Goal: Task Accomplishment & Management: Use online tool/utility

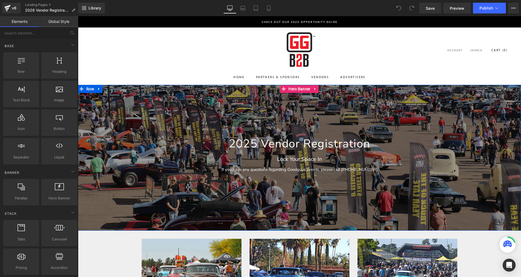
click at [262, 145] on h1 "2025 Vendor Registration" at bounding box center [299, 143] width 185 height 13
click at [256, 143] on h1 "2025 Vendor Registration" at bounding box center [299, 143] width 185 height 13
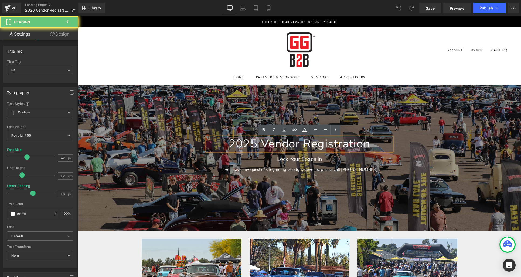
click at [253, 143] on h1 "2025 Vendor Registration" at bounding box center [299, 143] width 185 height 13
click at [255, 143] on h1 "2025 Vendor Registration" at bounding box center [299, 143] width 185 height 13
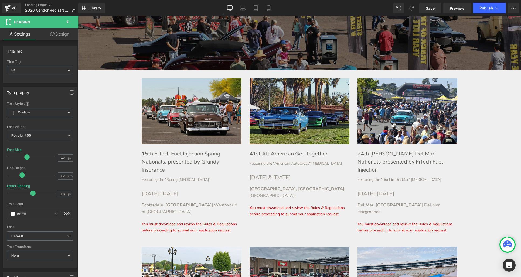
scroll to position [162, 0]
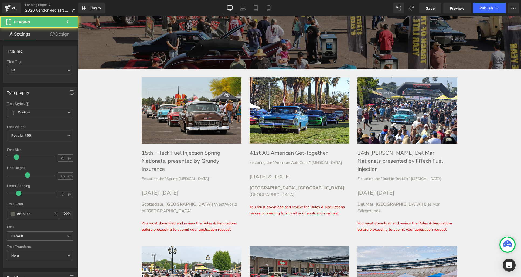
click at [179, 155] on h1 "15th FiTech Fuel Injection Spring Nationals, presented by Grundy Insurance" at bounding box center [192, 161] width 100 height 24
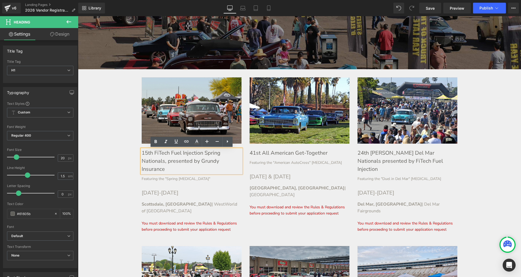
click at [147, 154] on h1 "15th FiTech Fuel Injection Spring Nationals, presented by Grundy Insurance" at bounding box center [192, 161] width 100 height 24
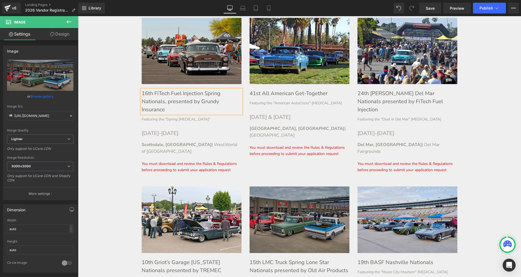
scroll to position [238, 0]
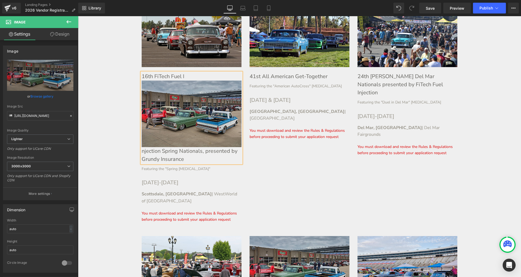
drag, startPoint x: 191, startPoint y: 109, endPoint x: 197, endPoint y: 101, distance: 9.9
click at [191, 109] on img at bounding box center [192, 114] width 100 height 67
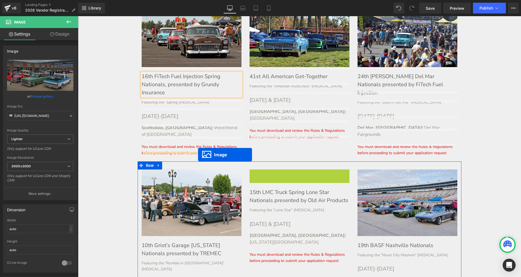
drag, startPoint x: 292, startPoint y: 197, endPoint x: 252, endPoint y: 175, distance: 45.0
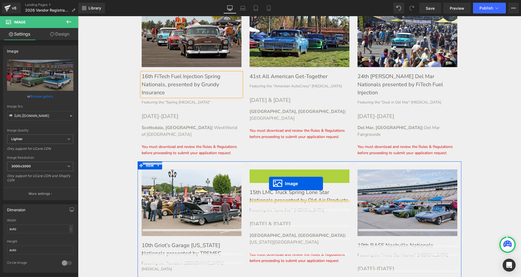
drag, startPoint x: 290, startPoint y: 197, endPoint x: 271, endPoint y: 185, distance: 22.5
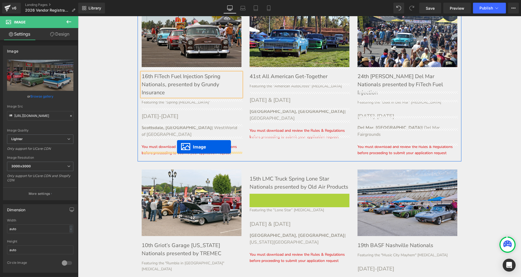
drag, startPoint x: 290, startPoint y: 220, endPoint x: 177, endPoint y: 147, distance: 134.4
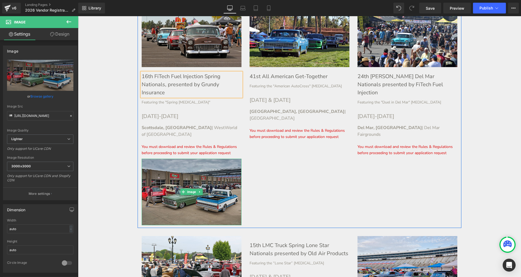
click at [201, 190] on icon at bounding box center [199, 191] width 3 height 3
click at [203, 191] on icon at bounding box center [202, 192] width 3 height 3
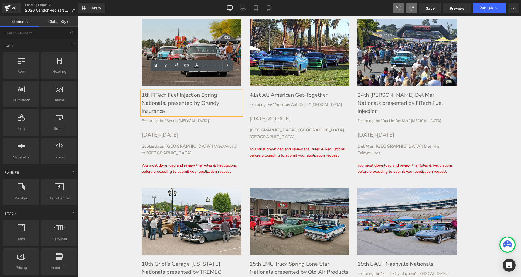
scroll to position [207, 0]
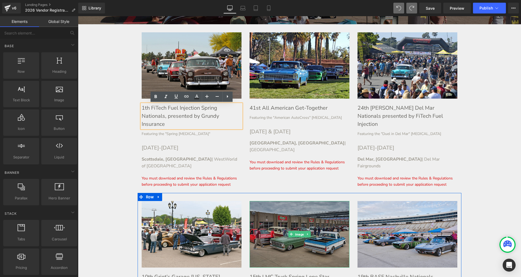
click at [297, 227] on div "Image" at bounding box center [299, 234] width 100 height 67
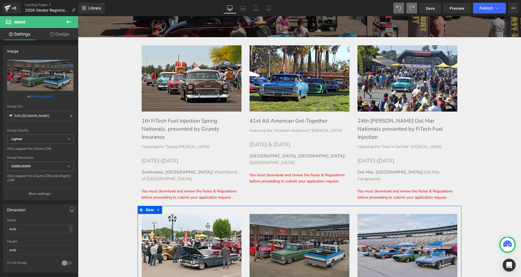
scroll to position [187, 0]
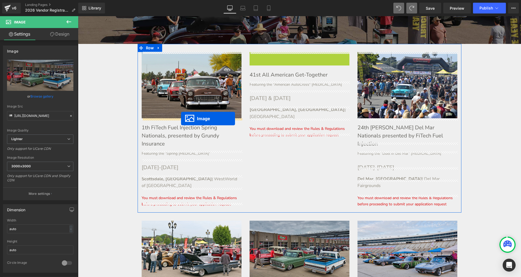
drag, startPoint x: 290, startPoint y: 84, endPoint x: 181, endPoint y: 119, distance: 114.5
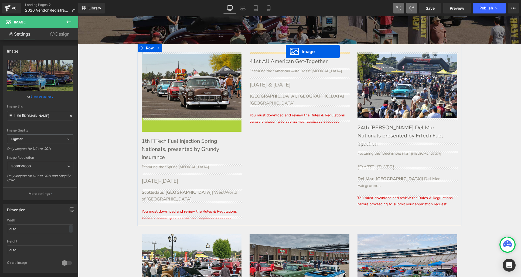
drag, startPoint x: 183, startPoint y: 150, endPoint x: 285, endPoint y: 52, distance: 142.1
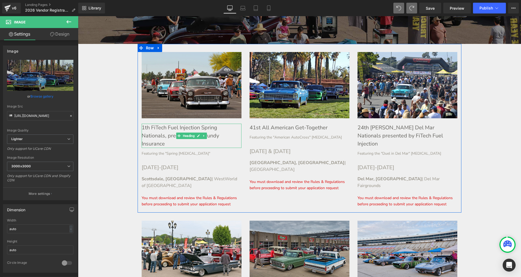
click at [158, 130] on h1 "1th FiTech Fuel Injection Spring Nationals, presented by Grundy Insurance" at bounding box center [192, 136] width 100 height 24
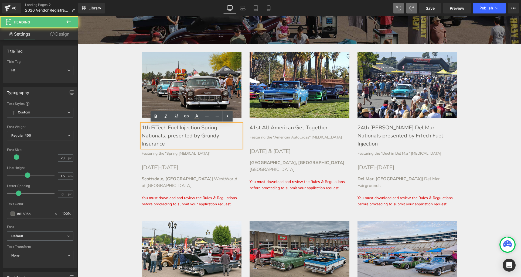
click at [145, 128] on h1 "1th FiTech Fuel Injection Spring Nationals, presented by Grundy Insurance" at bounding box center [192, 136] width 100 height 24
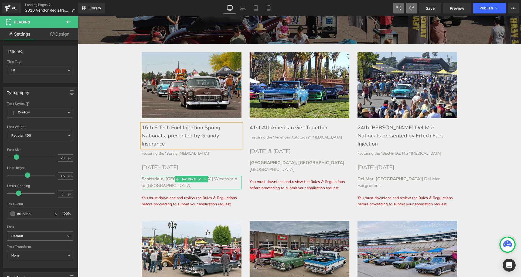
click at [153, 178] on strong "Scottsdale, AZ" at bounding box center [177, 179] width 70 height 6
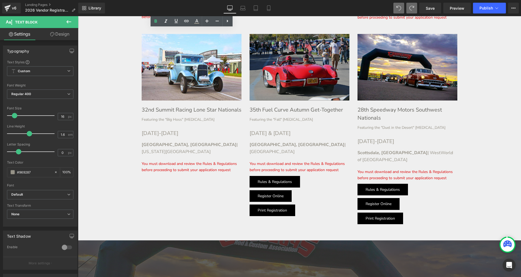
scroll to position [856, 0]
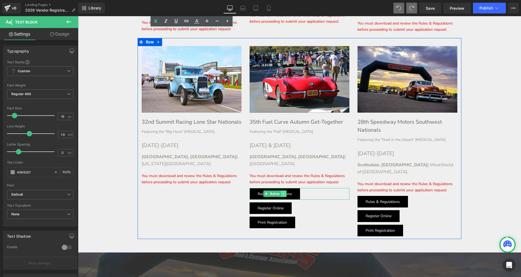
click at [284, 192] on icon at bounding box center [283, 193] width 3 height 3
click at [309, 188] on div "Rules & Regulations" at bounding box center [299, 194] width 100 height 12
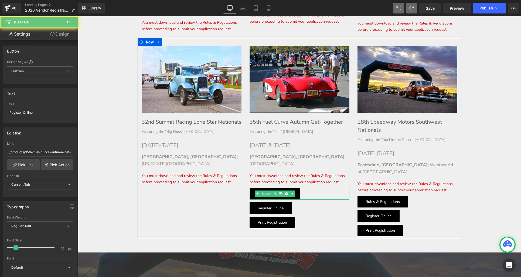
click at [300, 203] on div "Register Online" at bounding box center [299, 209] width 100 height 12
click at [293, 192] on icon at bounding box center [291, 193] width 3 height 3
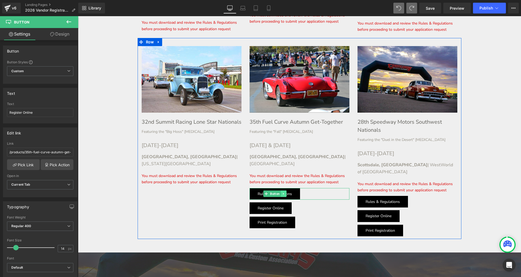
click at [283, 193] on icon at bounding box center [283, 194] width 1 height 2
click at [281, 192] on icon at bounding box center [280, 193] width 3 height 3
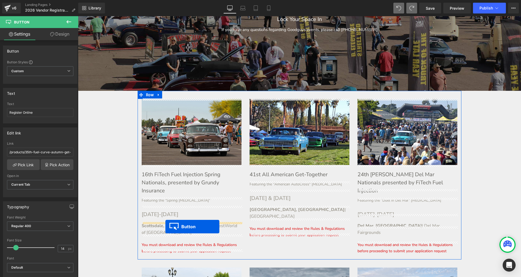
scroll to position [141, 0]
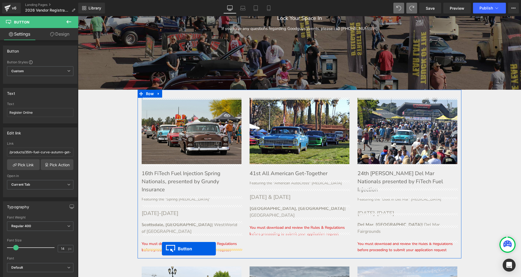
drag, startPoint x: 265, startPoint y: 156, endPoint x: 162, endPoint y: 249, distance: 138.4
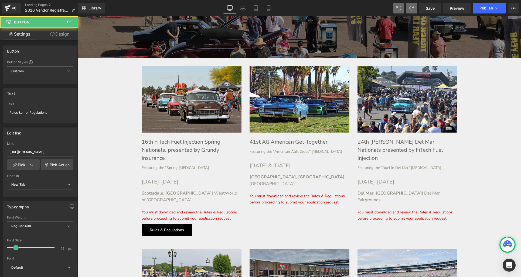
scroll to position [196, 0]
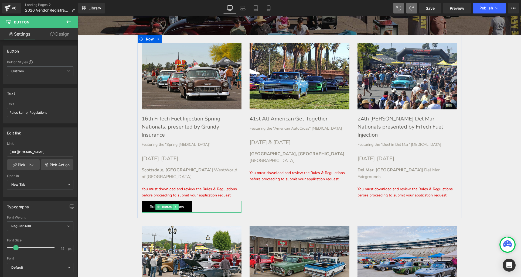
click at [175, 206] on icon at bounding box center [175, 207] width 1 height 2
click at [174, 206] on icon at bounding box center [172, 207] width 3 height 3
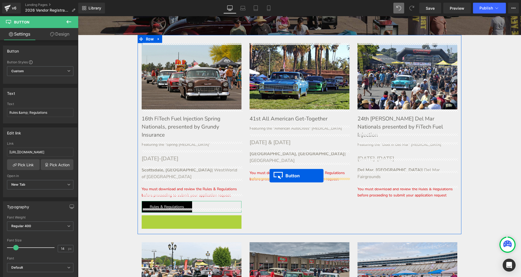
drag, startPoint x: 159, startPoint y: 212, endPoint x: 269, endPoint y: 176, distance: 116.4
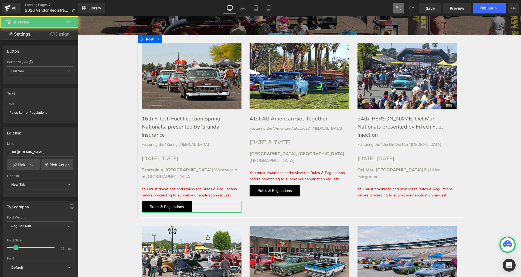
scroll to position [196, 0]
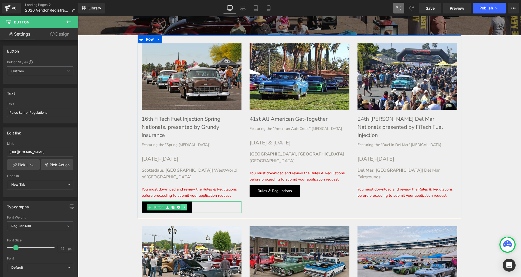
click at [185, 206] on icon at bounding box center [184, 207] width 3 height 3
click at [176, 206] on icon at bounding box center [175, 207] width 1 height 2
click at [173, 206] on icon at bounding box center [172, 207] width 3 height 3
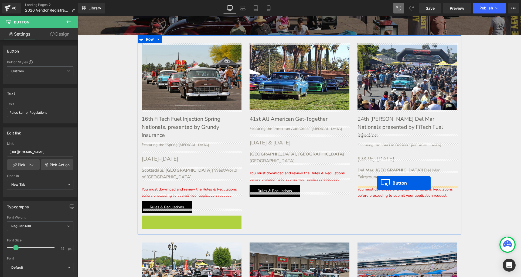
drag, startPoint x: 164, startPoint y: 212, endPoint x: 377, endPoint y: 183, distance: 214.3
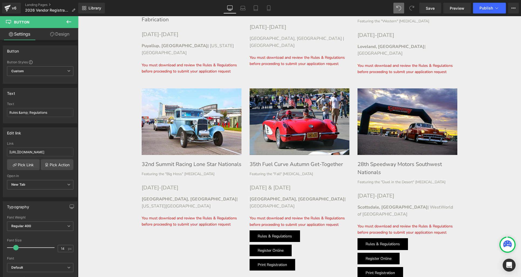
scroll to position [860, 0]
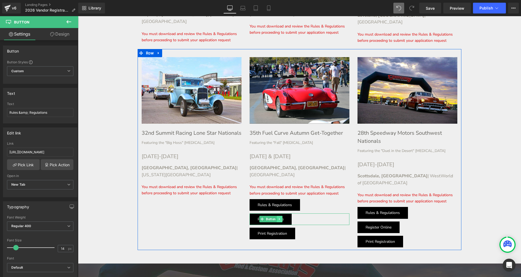
click at [279, 218] on icon at bounding box center [279, 219] width 3 height 3
click at [276, 218] on icon at bounding box center [276, 219] width 3 height 3
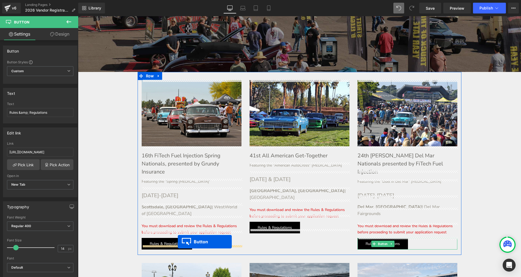
drag, startPoint x: 252, startPoint y: 179, endPoint x: 178, endPoint y: 242, distance: 97.4
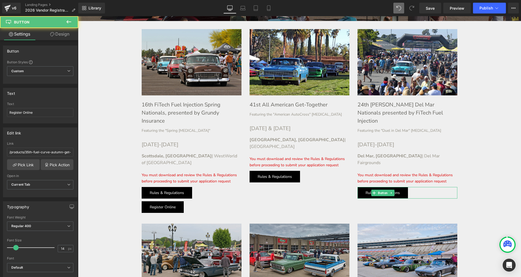
scroll to position [213, 0]
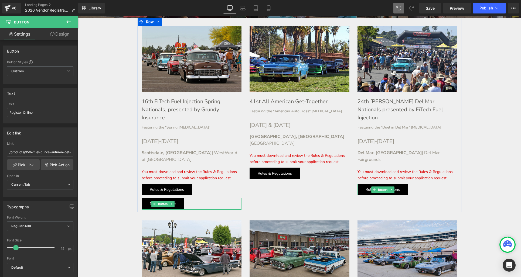
click at [162, 201] on span "Button" at bounding box center [163, 204] width 12 height 6
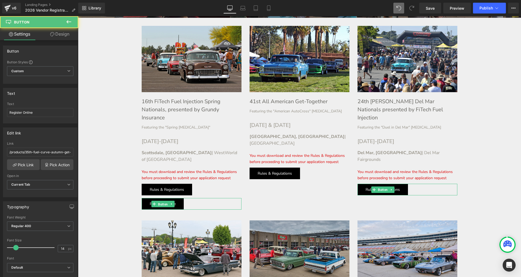
click at [162, 201] on span "Button" at bounding box center [163, 204] width 12 height 6
click at [162, 198] on div "Register Online Button" at bounding box center [192, 204] width 100 height 12
click at [19, 153] on input "/products/35th-fuel-curve-autumn-get-together-804-copy" at bounding box center [40, 152] width 66 height 9
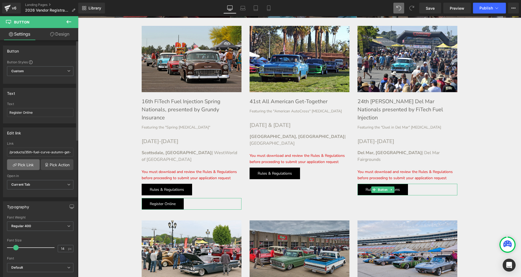
click at [20, 165] on link "Pick Link" at bounding box center [23, 164] width 33 height 11
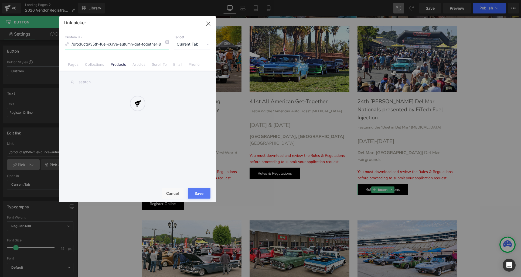
scroll to position [0, 11]
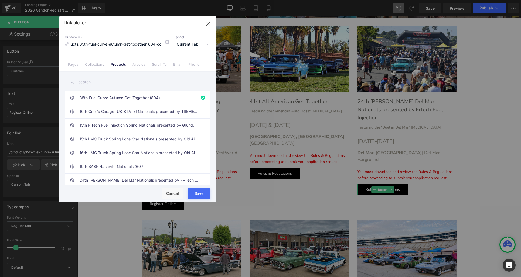
click at [97, 82] on input "text" at bounding box center [138, 82] width 146 height 12
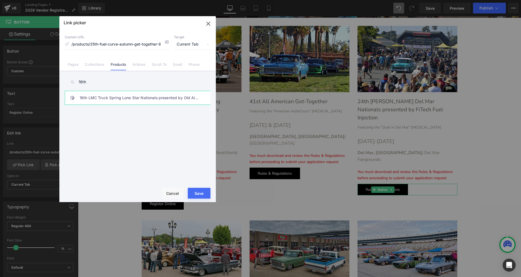
type input "16th"
click at [109, 98] on link "16th LMC Truck Spring Lone Star Nationals presented by Old Air Products (620)" at bounding box center [139, 97] width 119 height 13
click at [198, 192] on button "Save" at bounding box center [199, 193] width 23 height 11
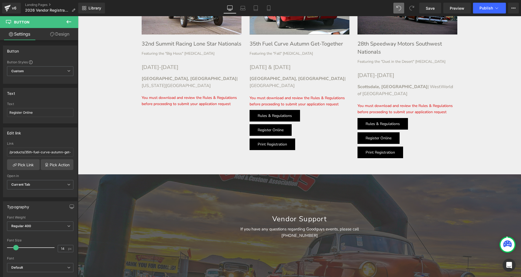
scroll to position [879, 0]
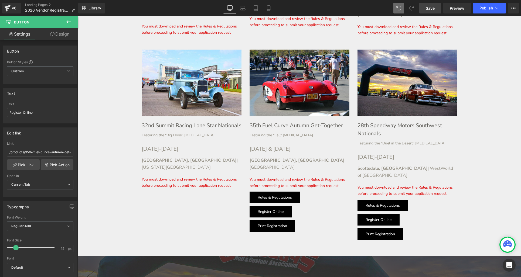
click at [427, 9] on span "Save" at bounding box center [430, 8] width 9 height 6
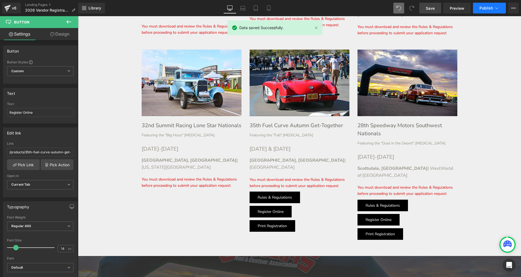
click at [485, 11] on button "Publish" at bounding box center [489, 8] width 33 height 11
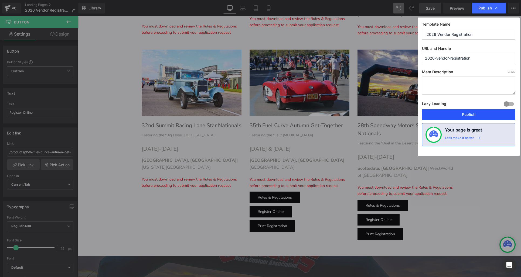
click at [465, 115] on button "Publish" at bounding box center [468, 114] width 93 height 11
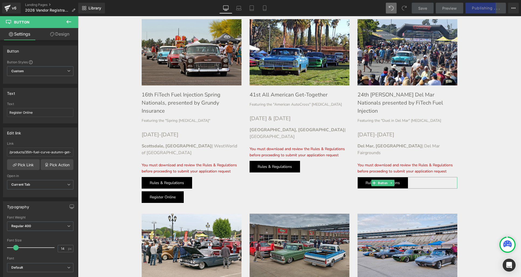
scroll to position [220, 0]
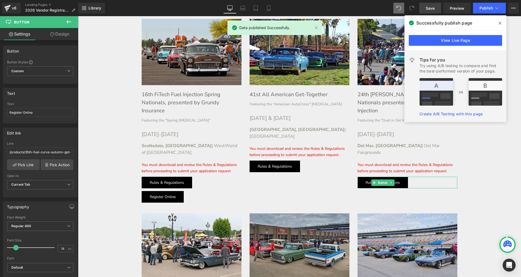
click at [499, 22] on icon at bounding box center [499, 23] width 3 height 3
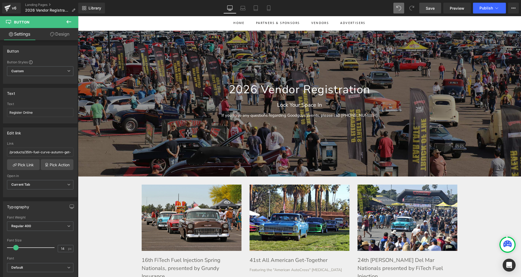
scroll to position [53, 0]
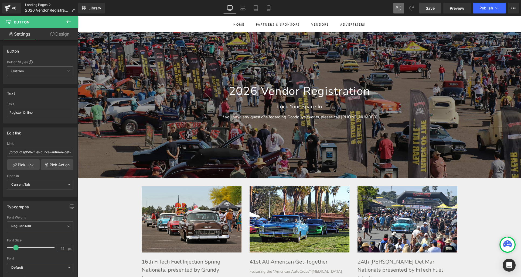
click at [32, 5] on link "Landing Pages" at bounding box center [52, 5] width 54 height 4
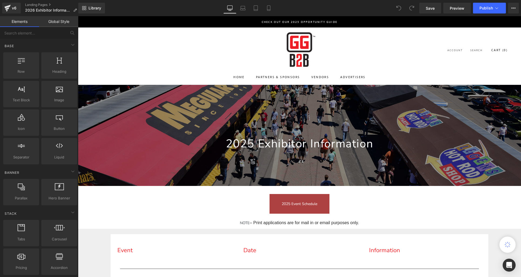
click at [256, 142] on h1 "2025 Exhibitor Information" at bounding box center [299, 143] width 185 height 13
click at [252, 141] on h1 "2025 Exhibitor Information" at bounding box center [299, 143] width 185 height 13
click at [252, 143] on h1 "2025 Exhibitor Information" at bounding box center [299, 143] width 185 height 13
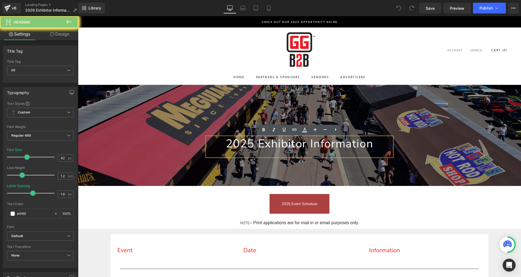
click at [252, 145] on h1 "2025 Exhibitor Information" at bounding box center [299, 143] width 185 height 13
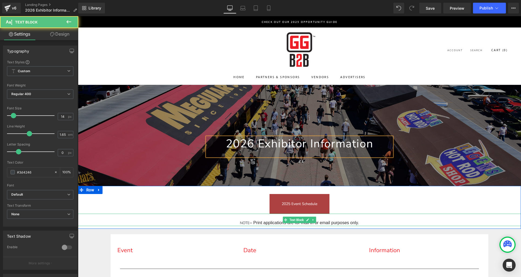
click at [385, 217] on div "NOTE – Print applications are for mail in or email purposes only." at bounding box center [299, 220] width 443 height 12
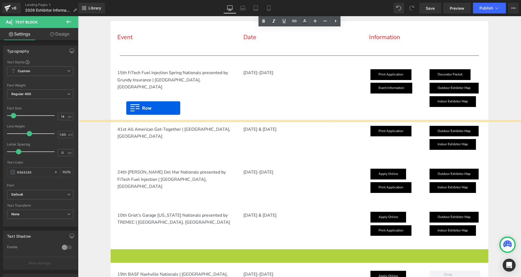
scroll to position [192, 0]
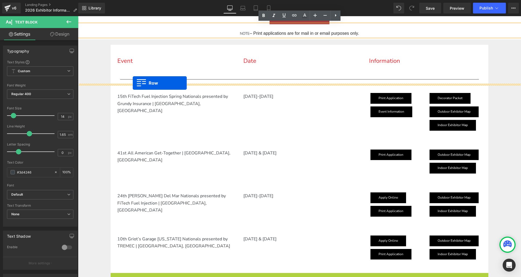
drag, startPoint x: 113, startPoint y: 213, endPoint x: 133, endPoint y: 82, distance: 133.1
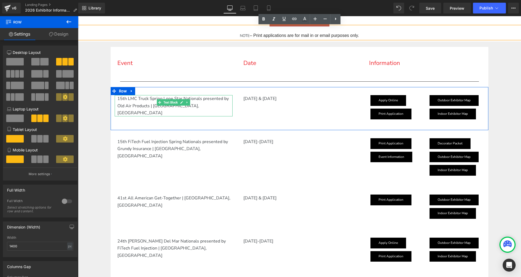
click at [123, 98] on p "15th LMC Truck Spring Lone Star Nationals presented by Old Air Products | [GEOG…" at bounding box center [174, 105] width 115 height 21
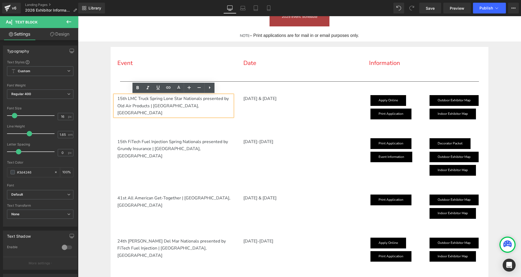
click at [121, 98] on p "15th LMC Truck Spring Lone Star Nationals presented by Old Air Products | [GEOG…" at bounding box center [174, 105] width 115 height 21
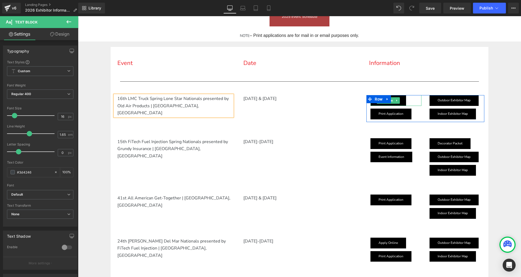
click at [395, 102] on link at bounding box center [397, 100] width 6 height 6
click at [388, 105] on div at bounding box center [395, 105] width 51 height 1
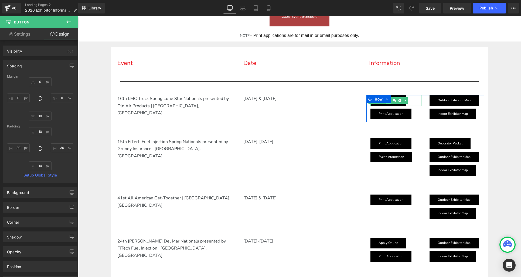
click at [386, 104] on link at bounding box center [389, 100] width 6 height 6
click at [386, 103] on link at bounding box center [387, 99] width 7 height 8
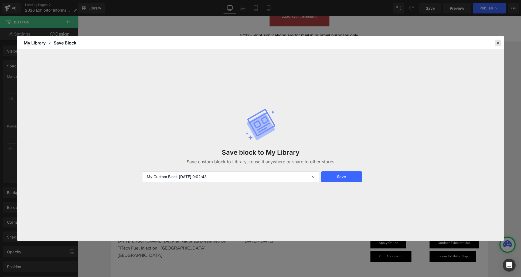
drag, startPoint x: 498, startPoint y: 42, endPoint x: 408, endPoint y: 30, distance: 90.6
click at [498, 42] on icon at bounding box center [497, 42] width 5 height 5
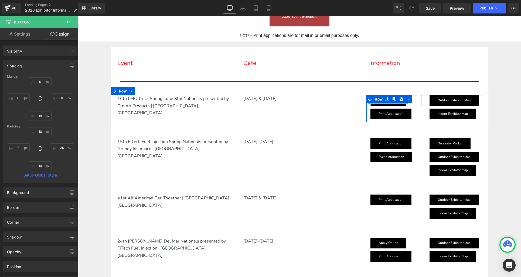
click at [385, 103] on span "Button" at bounding box center [380, 100] width 12 height 6
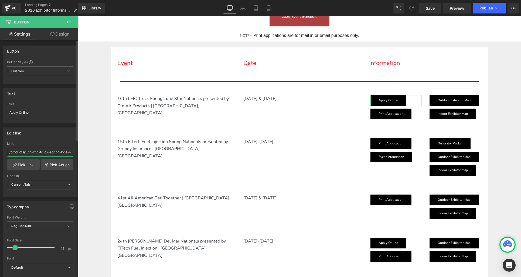
click at [35, 152] on input "/products/15th-lmc-truck-spring-lone-star-nationals-presented-by-old-air-produc…" at bounding box center [40, 152] width 66 height 9
drag, startPoint x: 35, startPoint y: 152, endPoint x: 33, endPoint y: 155, distance: 3.9
click at [35, 152] on input "/products/15th-lmc-truck-spring-lone-star-nationals-presented-by-old-air-produc…" at bounding box center [40, 152] width 66 height 9
click at [26, 167] on link "Pick Link" at bounding box center [23, 164] width 33 height 11
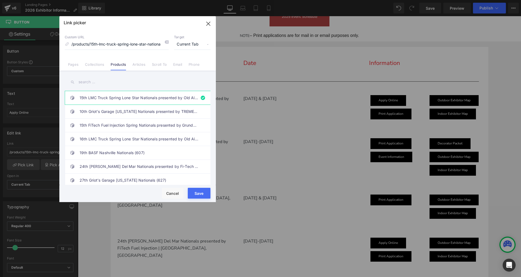
click at [86, 82] on input "text" at bounding box center [138, 82] width 146 height 12
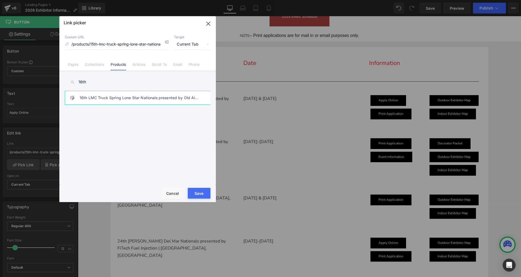
type input "16th"
click at [111, 97] on link "16th LMC Truck Spring Lone Star Nationals presented by Old Air Products (620)" at bounding box center [139, 97] width 119 height 13
drag, startPoint x: 200, startPoint y: 191, endPoint x: 120, endPoint y: 174, distance: 81.5
click at [200, 191] on button "Save" at bounding box center [199, 193] width 23 height 11
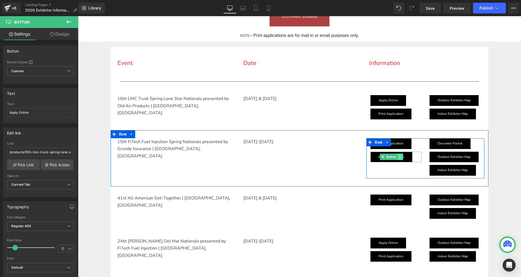
click at [401, 157] on icon at bounding box center [400, 156] width 3 height 3
click at [402, 157] on icon at bounding box center [402, 157] width 3 height 3
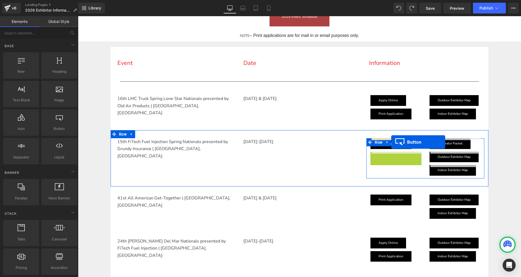
drag, startPoint x: 382, startPoint y: 157, endPoint x: 391, endPoint y: 142, distance: 17.7
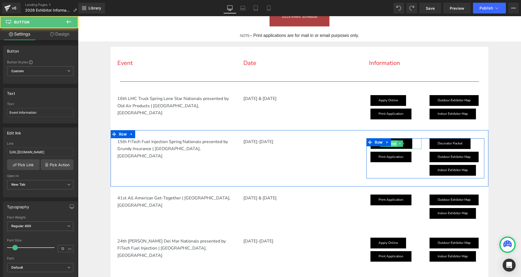
scroll to position [187, 0]
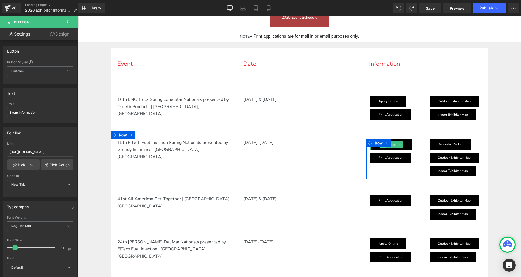
click at [394, 145] on link "Button" at bounding box center [389, 144] width 18 height 6
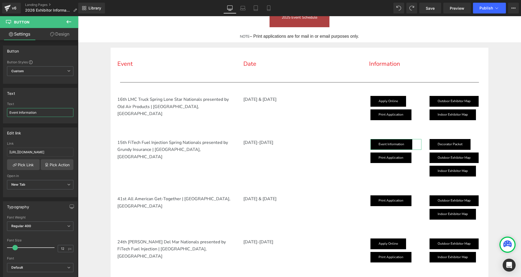
drag, startPoint x: 40, startPoint y: 112, endPoint x: -10, endPoint y: 105, distance: 51.0
click at [0, 105] on html "Button You are previewing how the will restyle your page. You can not edit Elem…" at bounding box center [260, 138] width 521 height 277
type input "Apply Online"
click at [30, 153] on input "[URL][DOMAIN_NAME]" at bounding box center [40, 152] width 66 height 9
click at [32, 128] on div "Edit link" at bounding box center [40, 133] width 74 height 10
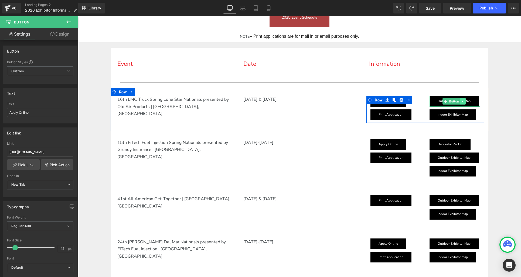
click at [464, 101] on link at bounding box center [463, 101] width 6 height 6
click at [466, 101] on icon at bounding box center [465, 101] width 3 height 3
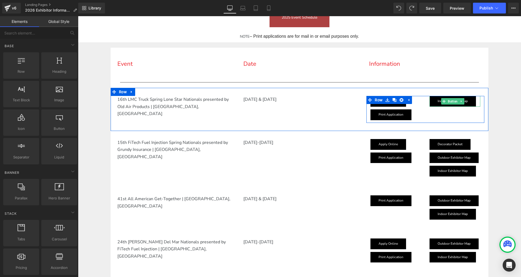
click at [463, 102] on link at bounding box center [461, 101] width 6 height 6
click at [464, 102] on icon at bounding box center [464, 101] width 3 height 3
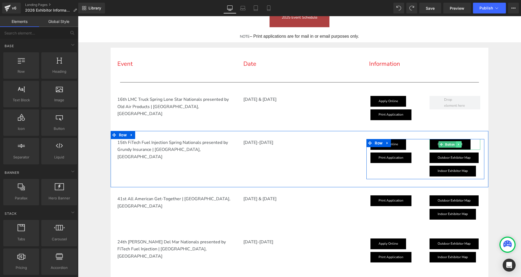
click at [460, 145] on icon at bounding box center [458, 144] width 3 height 3
click at [462, 144] on icon at bounding box center [461, 144] width 3 height 3
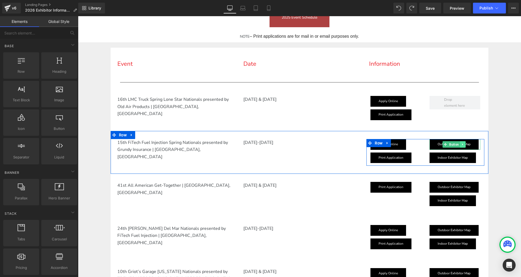
click at [463, 145] on icon at bounding box center [462, 144] width 3 height 3
click at [464, 144] on icon at bounding box center [465, 144] width 3 height 3
click at [463, 144] on icon at bounding box center [461, 144] width 3 height 3
click at [463, 144] on icon at bounding box center [464, 144] width 3 height 3
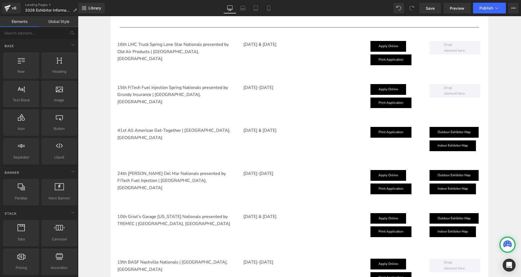
scroll to position [118, 0]
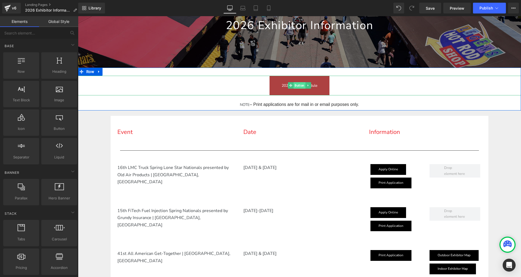
click at [297, 85] on div "2025 Event Schedule Button" at bounding box center [299, 86] width 443 height 20
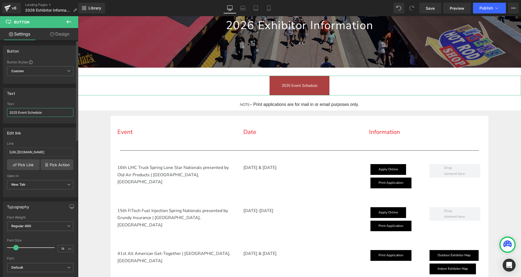
click at [17, 111] on input "2025 Event Schedule" at bounding box center [40, 112] width 66 height 9
type input "2026 Event Schedule"
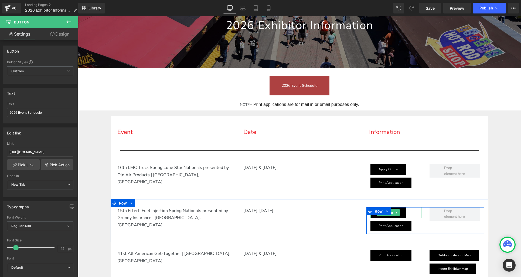
click at [402, 215] on link "Apply Online" at bounding box center [388, 212] width 36 height 11
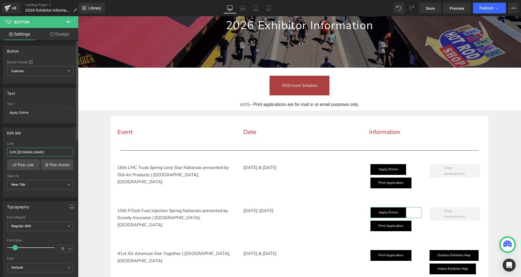
click at [20, 151] on input "[URL][DOMAIN_NAME]" at bounding box center [40, 152] width 66 height 9
click at [20, 165] on link "Pick Link" at bounding box center [23, 164] width 33 height 11
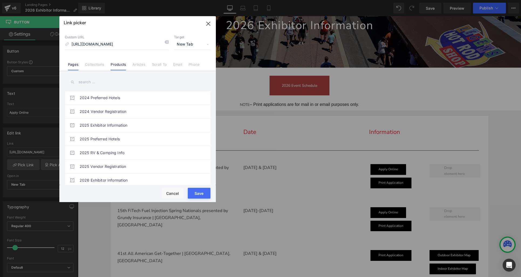
scroll to position [0, 0]
click at [120, 64] on link "Products" at bounding box center [118, 66] width 15 height 8
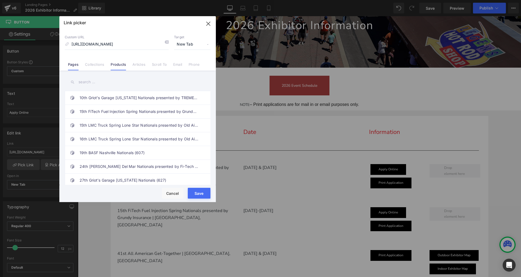
click at [74, 66] on link "Pages" at bounding box center [73, 66] width 11 height 8
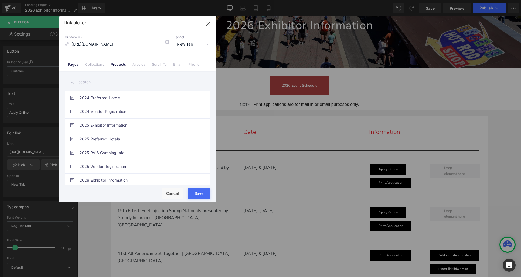
click at [114, 66] on link "Products" at bounding box center [118, 66] width 15 height 8
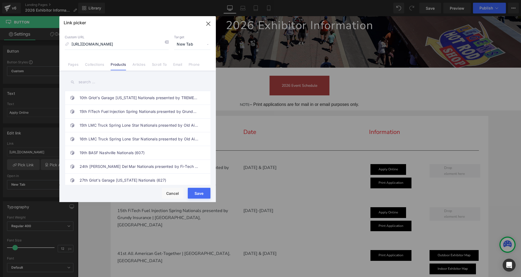
click at [85, 83] on input "text" at bounding box center [138, 82] width 146 height 12
click at [99, 139] on link "16th LMC Truck Spring Lone Star Nationals presented by Old Air Products (620)" at bounding box center [139, 138] width 119 height 13
click at [203, 190] on button "Save" at bounding box center [199, 193] width 23 height 11
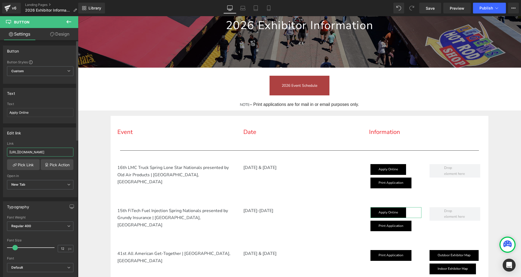
click at [28, 153] on input "[URL][DOMAIN_NAME]" at bounding box center [40, 152] width 66 height 9
type input "#"
click at [31, 182] on span "New Tab" at bounding box center [40, 184] width 66 height 9
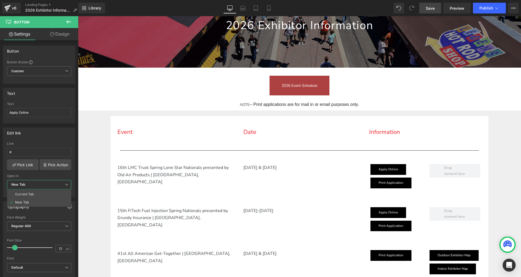
click at [428, 9] on span "Save" at bounding box center [430, 8] width 9 height 6
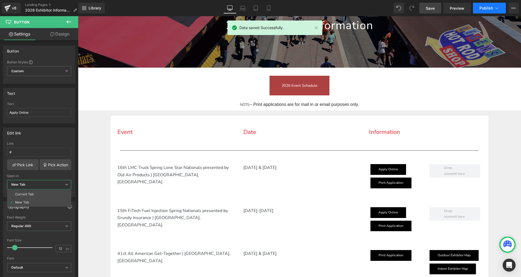
click at [480, 8] on span "Publish" at bounding box center [485, 8] width 13 height 4
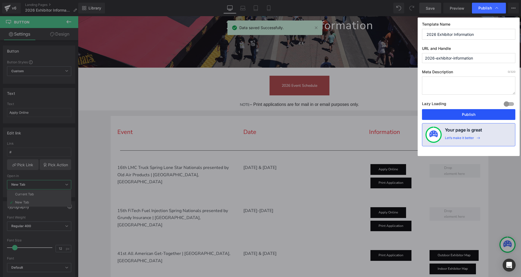
click at [465, 115] on button "Publish" at bounding box center [468, 114] width 93 height 11
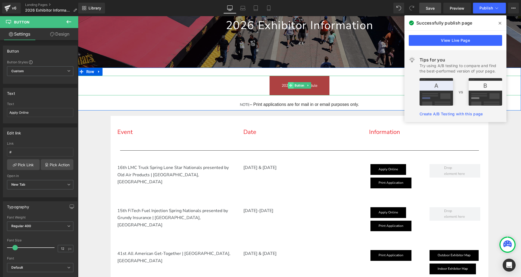
drag, startPoint x: 296, startPoint y: 85, endPoint x: 289, endPoint y: 87, distance: 7.7
click at [296, 85] on div "2026 Event Schedule Button" at bounding box center [299, 86] width 443 height 20
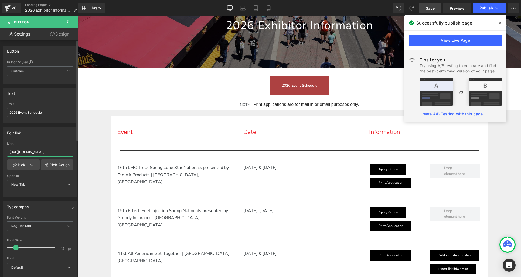
click at [39, 152] on input "[URL][DOMAIN_NAME]" at bounding box center [40, 152] width 66 height 9
paste input "6"
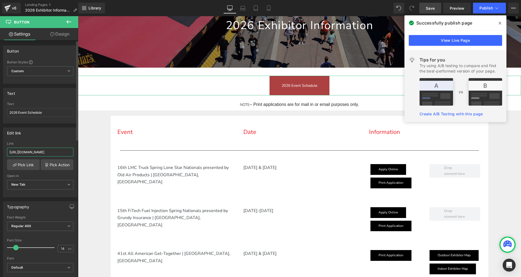
scroll to position [0, 12]
type input "[URL][DOMAIN_NAME]"
click at [429, 9] on span "Save" at bounding box center [430, 8] width 9 height 6
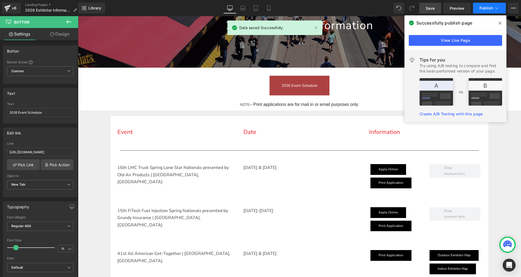
click at [478, 8] on button "Publish" at bounding box center [489, 8] width 33 height 11
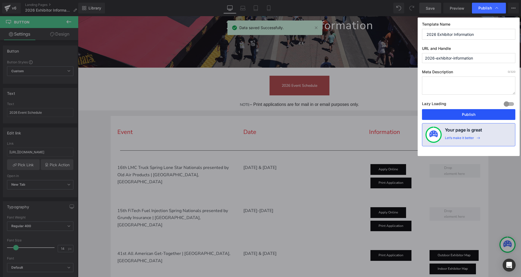
click at [463, 116] on button "Publish" at bounding box center [468, 114] width 93 height 11
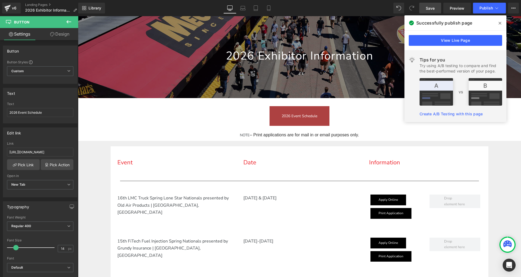
scroll to position [86, 0]
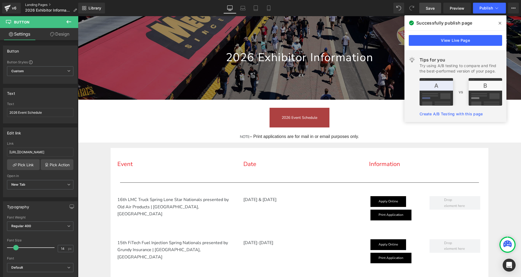
click at [34, 5] on link "Landing Pages" at bounding box center [53, 5] width 56 height 4
